Goal: Information Seeking & Learning: Check status

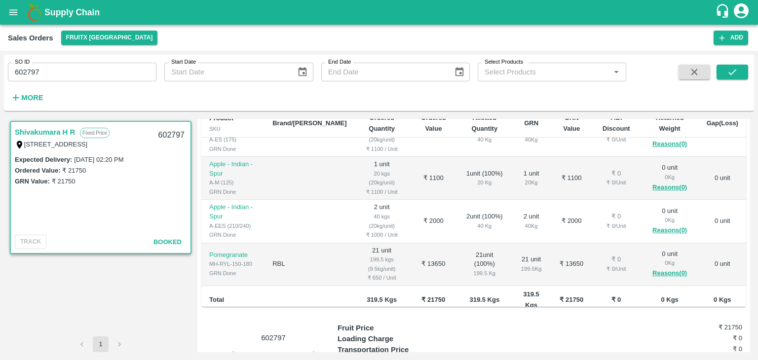
scroll to position [176, 0]
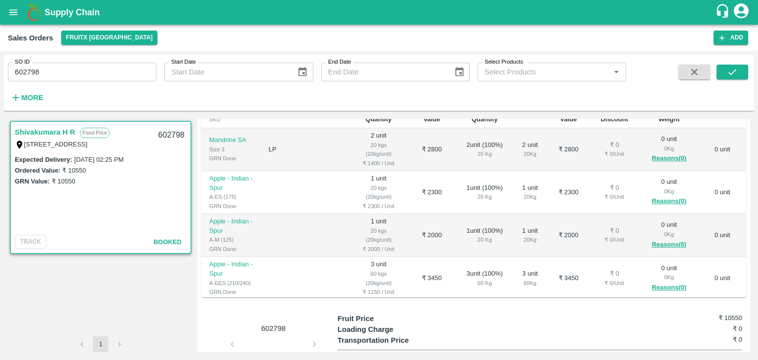
scroll to position [24, 0]
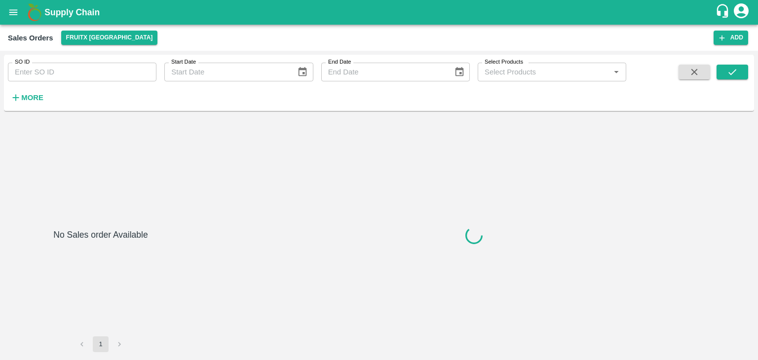
type input "602798"
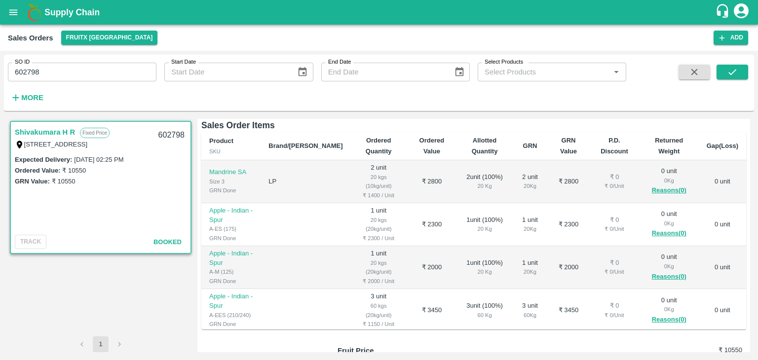
scroll to position [24, 0]
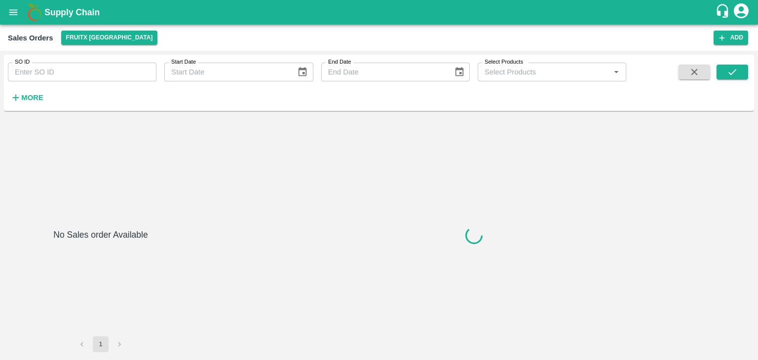
type input "602797"
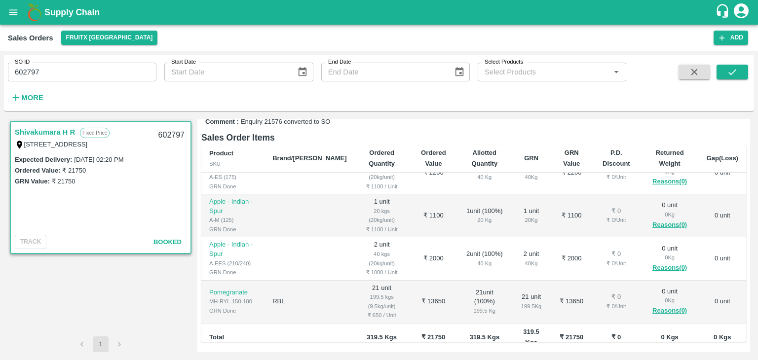
scroll to position [65, 0]
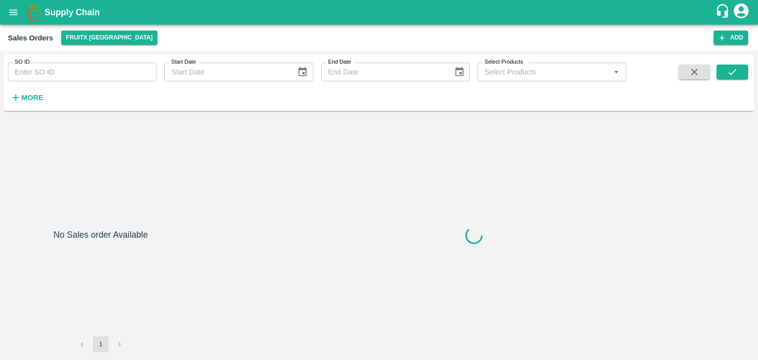
type input "602799"
type input "603447"
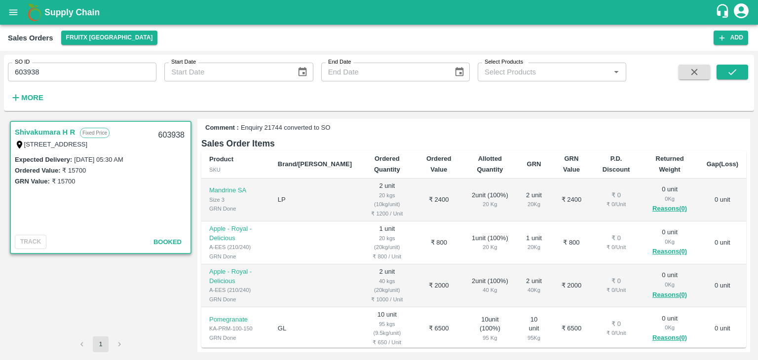
scroll to position [1, 0]
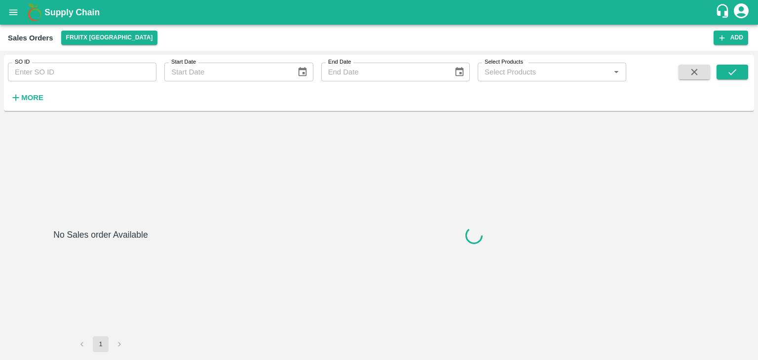
type input "603939"
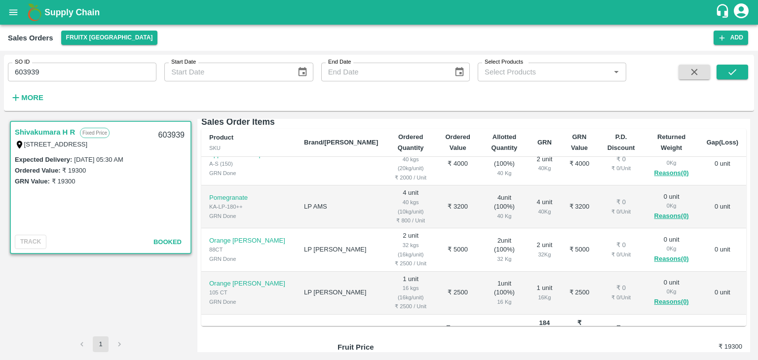
scroll to position [159, 0]
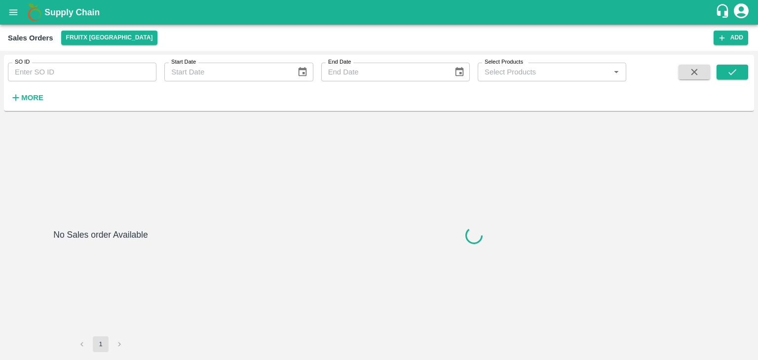
type input "603941"
type input "603943"
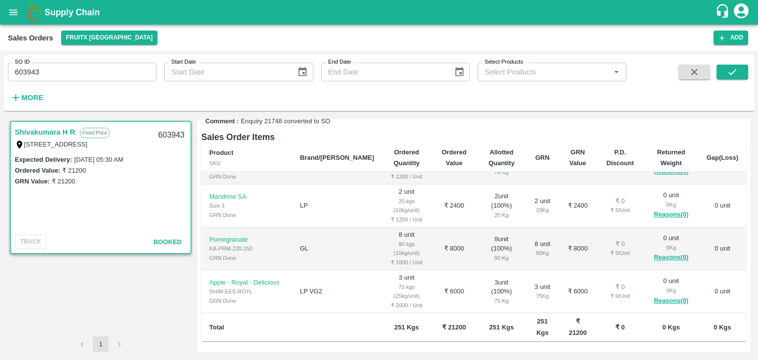
scroll to position [142, 0]
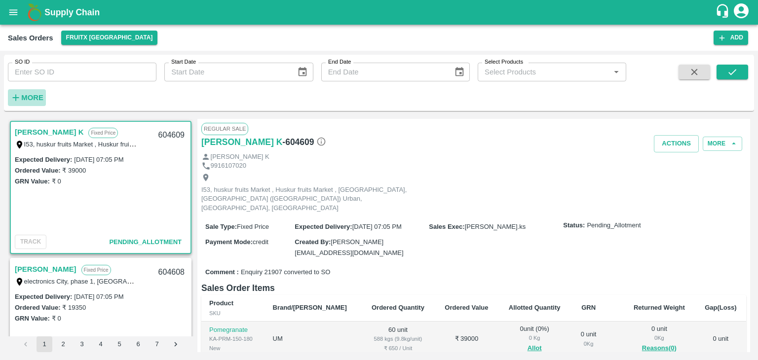
click at [36, 100] on strong "More" at bounding box center [32, 98] width 22 height 8
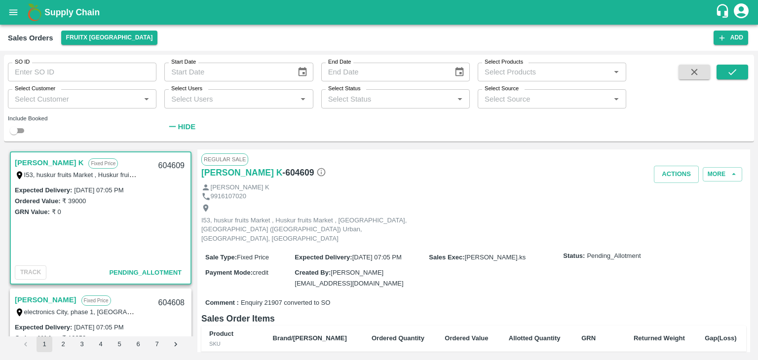
click at [222, 104] on input "Select Users" at bounding box center [230, 98] width 126 height 13
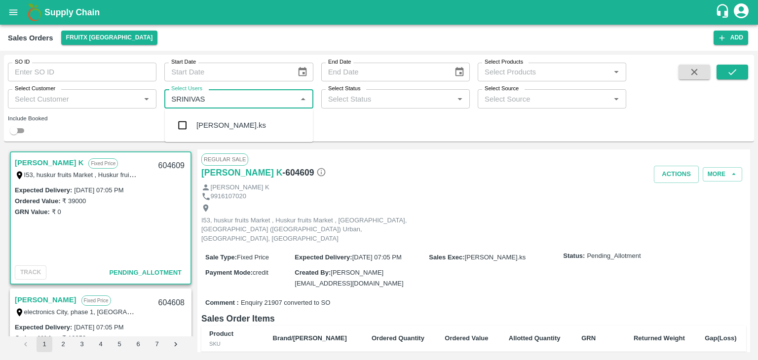
type input "SRINIVASA"
click at [203, 122] on div "[PERSON_NAME].ks" at bounding box center [231, 125] width 70 height 11
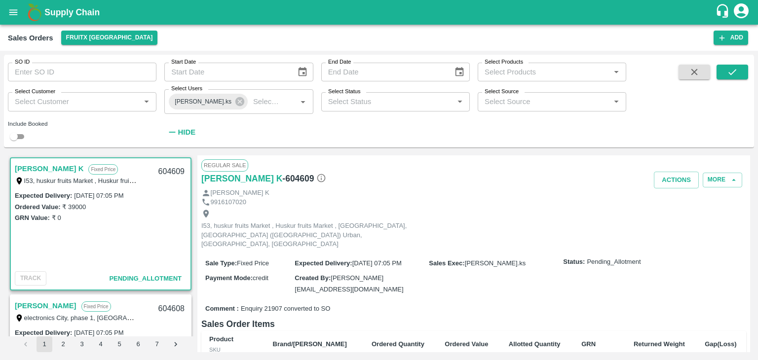
click at [21, 143] on div "SO ID SO ID Start Date Start Date End Date End Date Select Products Select Prod…" at bounding box center [379, 101] width 750 height 85
click at [20, 137] on input "checkbox" at bounding box center [14, 137] width 36 height 12
checkbox input "true"
click at [729, 74] on icon "submit" at bounding box center [732, 72] width 11 height 11
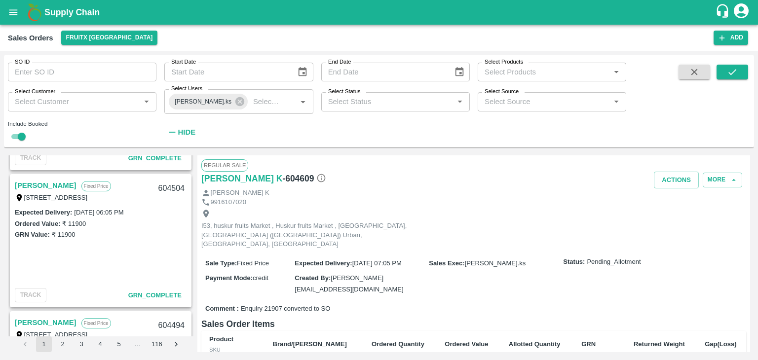
scroll to position [3250, 0]
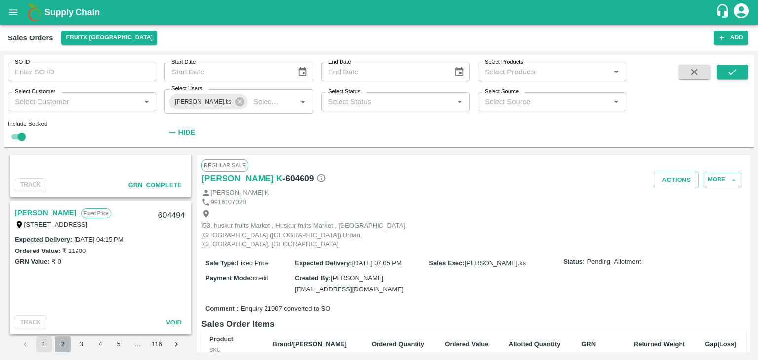
click at [59, 350] on button "2" at bounding box center [63, 345] width 16 height 16
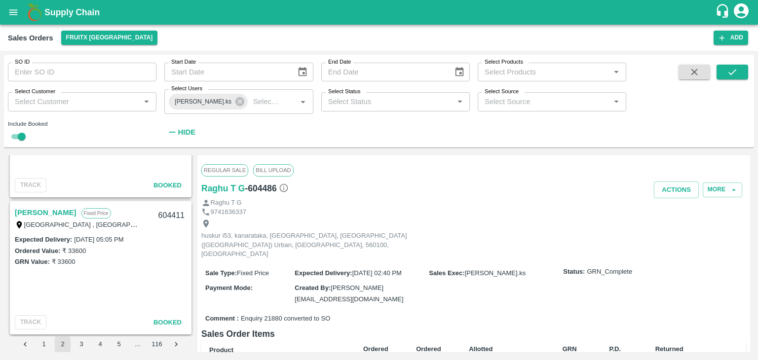
scroll to position [2435, 0]
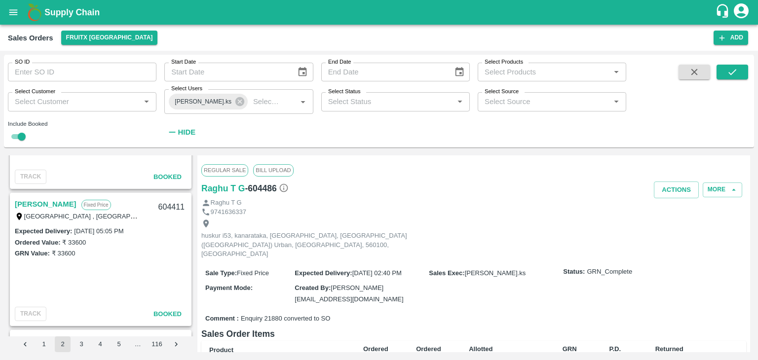
click at [33, 205] on link "Vijayakumar" at bounding box center [46, 204] width 62 height 13
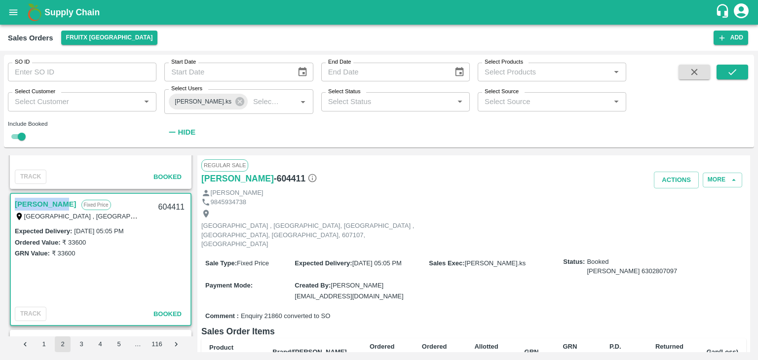
drag, startPoint x: 17, startPoint y: 201, endPoint x: 58, endPoint y: 202, distance: 41.0
click at [58, 202] on div "Vijayakumar Fixed Price" at bounding box center [84, 204] width 138 height 13
copy link "Vijayakumar"
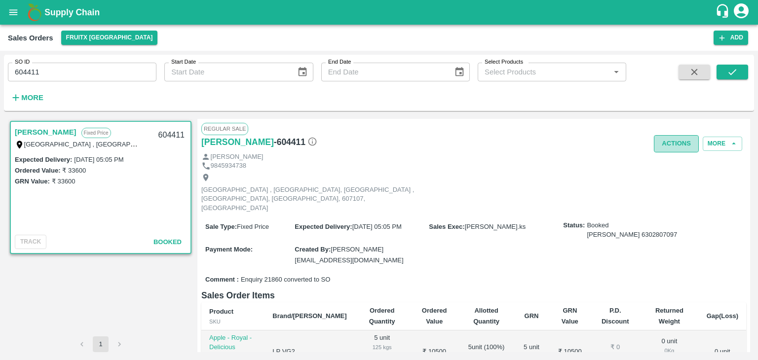
click at [676, 143] on button "Actions" at bounding box center [676, 143] width 45 height 17
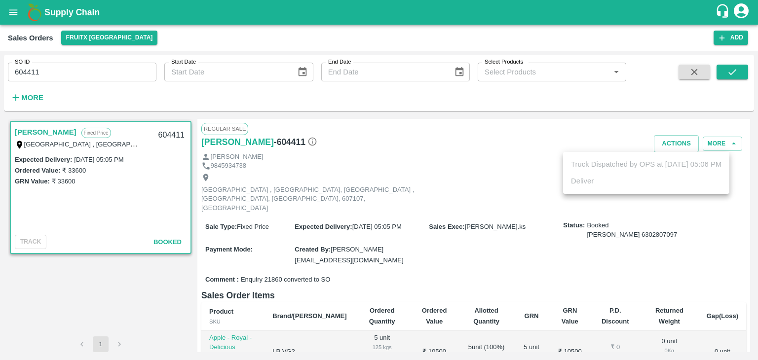
click at [540, 184] on div at bounding box center [379, 180] width 758 height 360
click at [691, 72] on icon "button" at bounding box center [694, 72] width 11 height 11
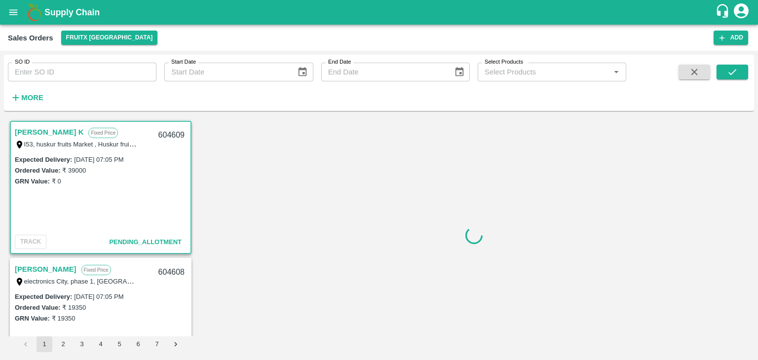
scroll to position [2, 0]
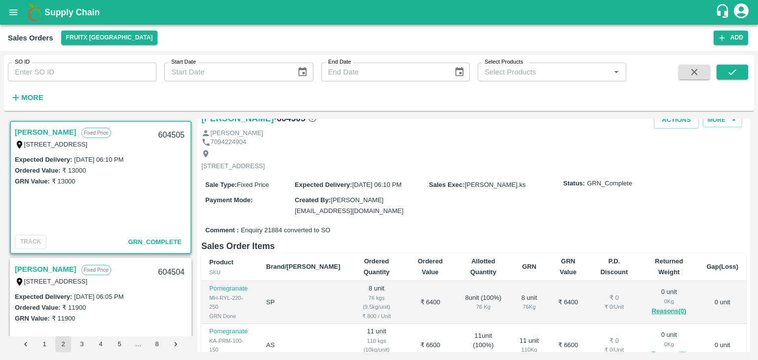
click at [44, 353] on div "[PERSON_NAME] V Fixed Price I 53, Huskur Fruit market , [GEOGRAPHIC_DATA], [GEO…" at bounding box center [379, 235] width 750 height 241
click at [45, 348] on button "1" at bounding box center [45, 345] width 16 height 16
